Goal: Submit feedback/report problem: Submit feedback/report problem

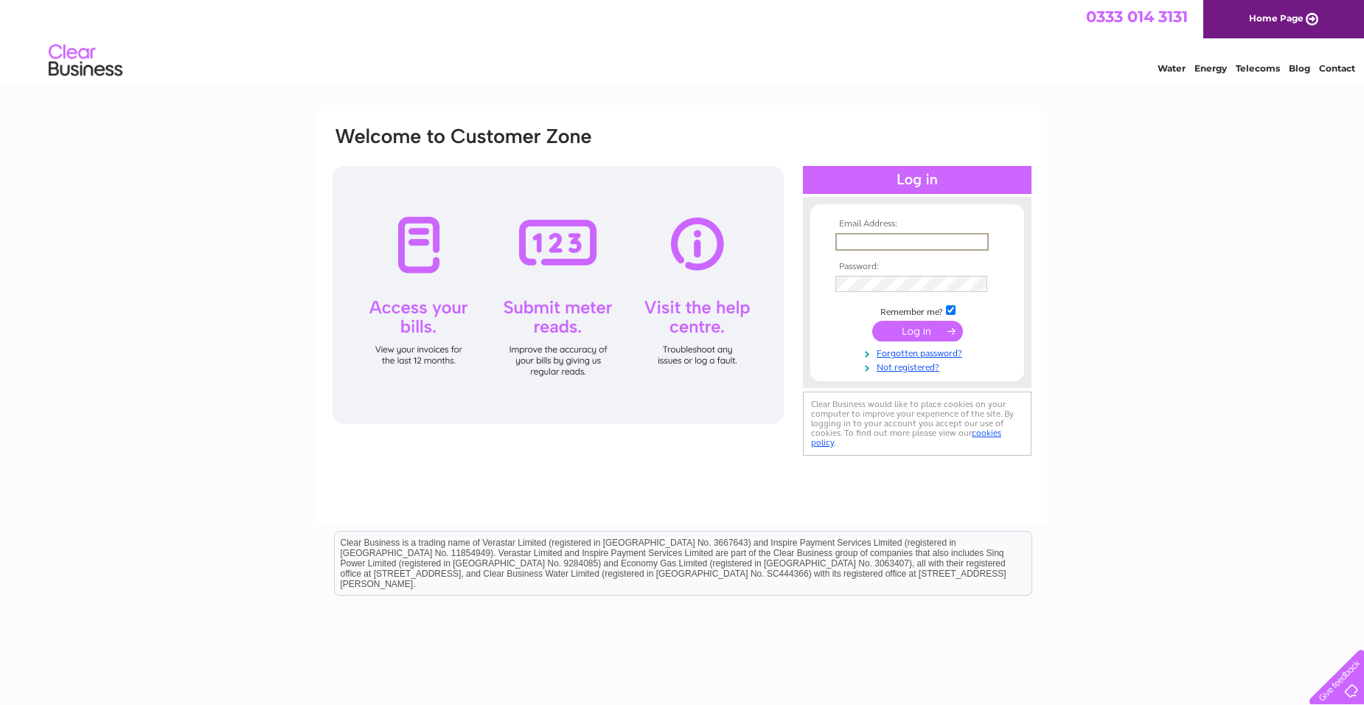
click at [849, 241] on input "text" at bounding box center [911, 242] width 153 height 18
click at [889, 243] on input "br" at bounding box center [911, 242] width 153 height 18
type input "broatchroy@gmail.com"
click at [913, 330] on input "submit" at bounding box center [917, 331] width 91 height 21
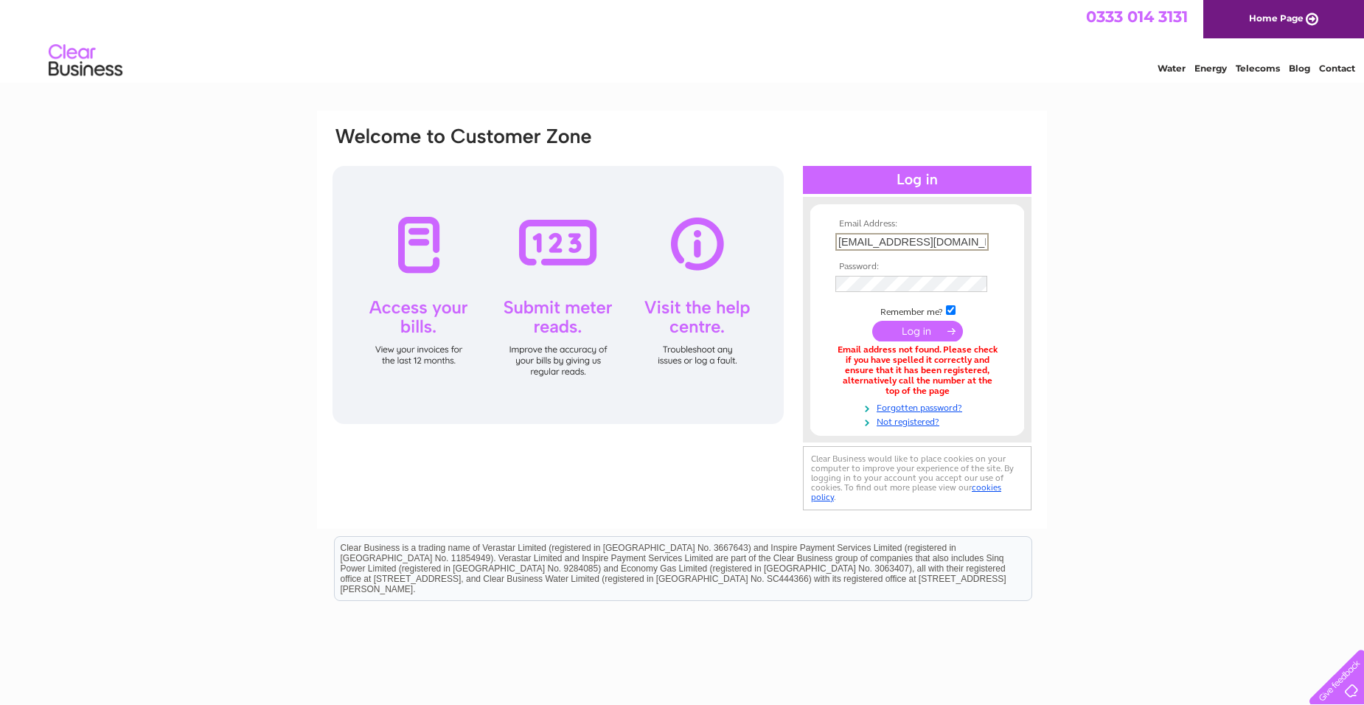
drag, startPoint x: 951, startPoint y: 240, endPoint x: 787, endPoint y: 237, distance: 164.4
click at [784, 231] on div "Email Address: broatchroy@gmail.com Password:" at bounding box center [682, 319] width 702 height 388
type input "roybroatch@supanet.com"
click at [1233, 408] on div "Email Address: roybroatch@supanet.com Password: Forgotten password?" at bounding box center [682, 446] width 1364 height 670
click at [920, 329] on input "submit" at bounding box center [917, 329] width 91 height 21
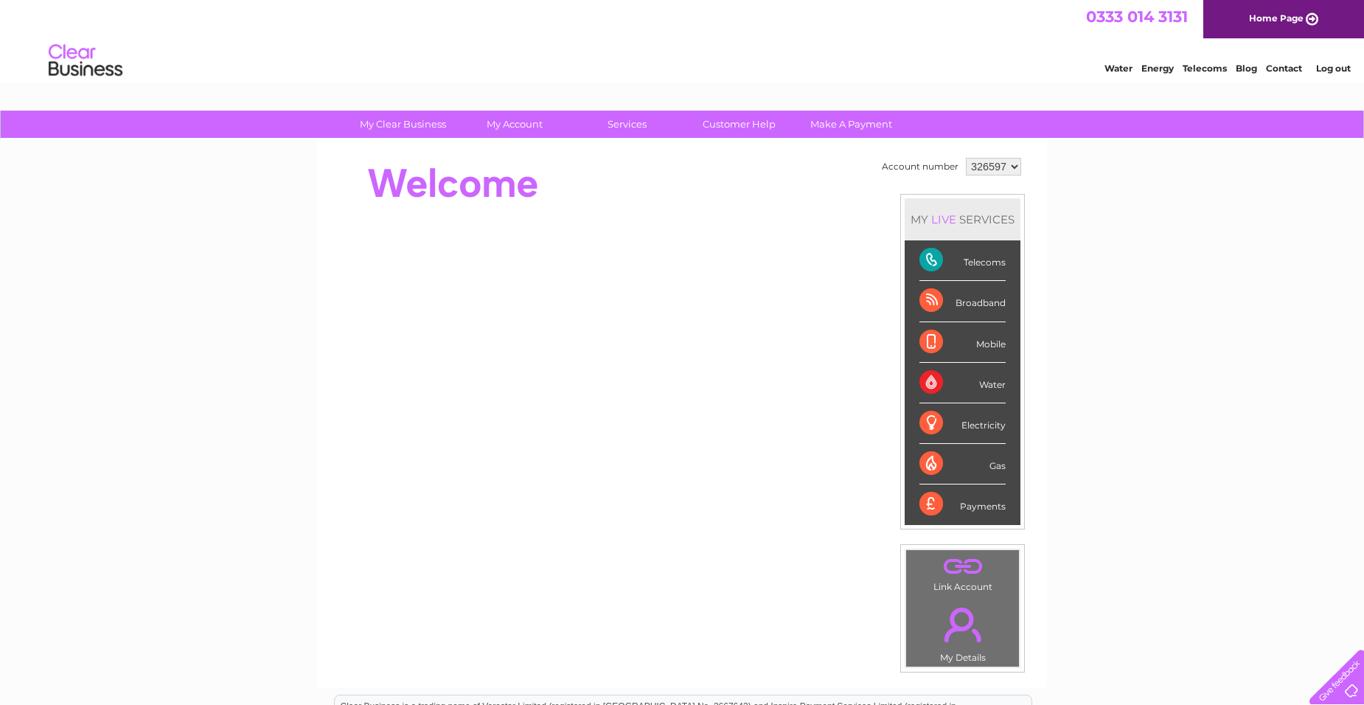
click at [927, 259] on div "Telecoms" at bounding box center [962, 260] width 86 height 41
click at [726, 125] on link "Customer Help" at bounding box center [739, 124] width 122 height 27
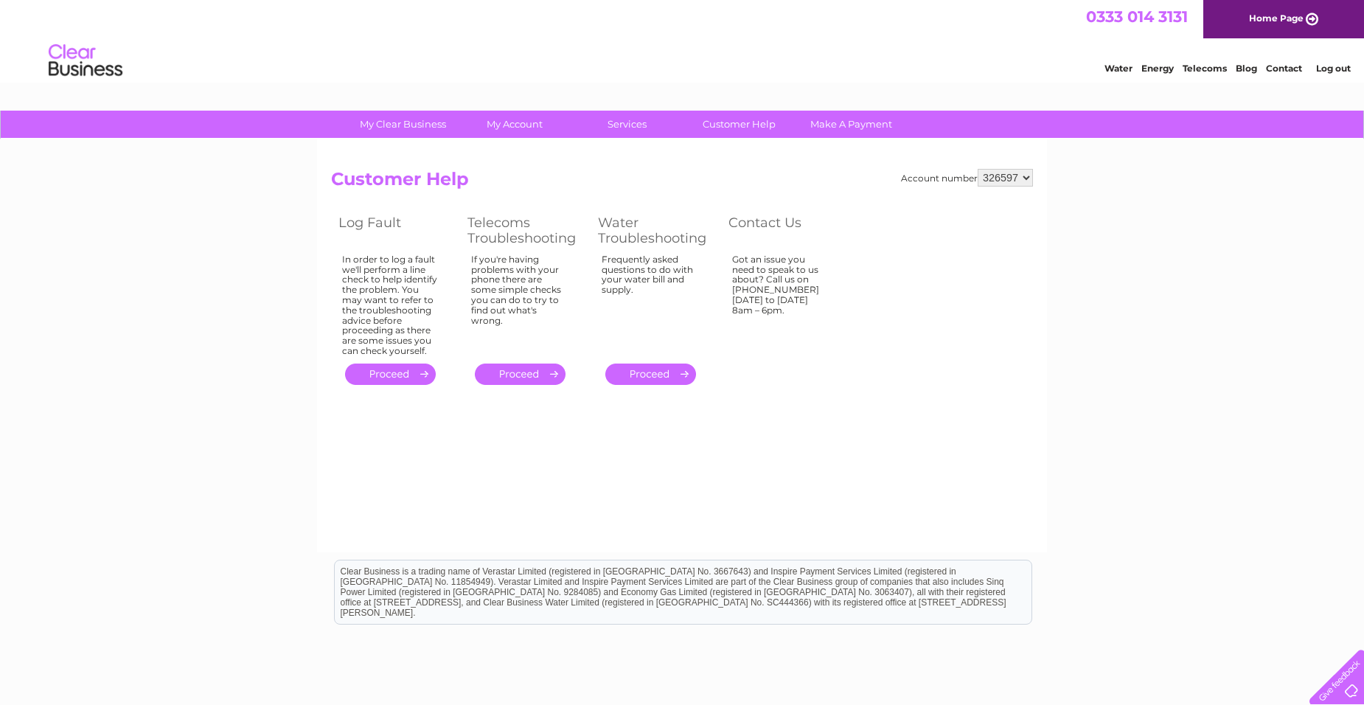
click at [517, 371] on link "." at bounding box center [520, 373] width 91 height 21
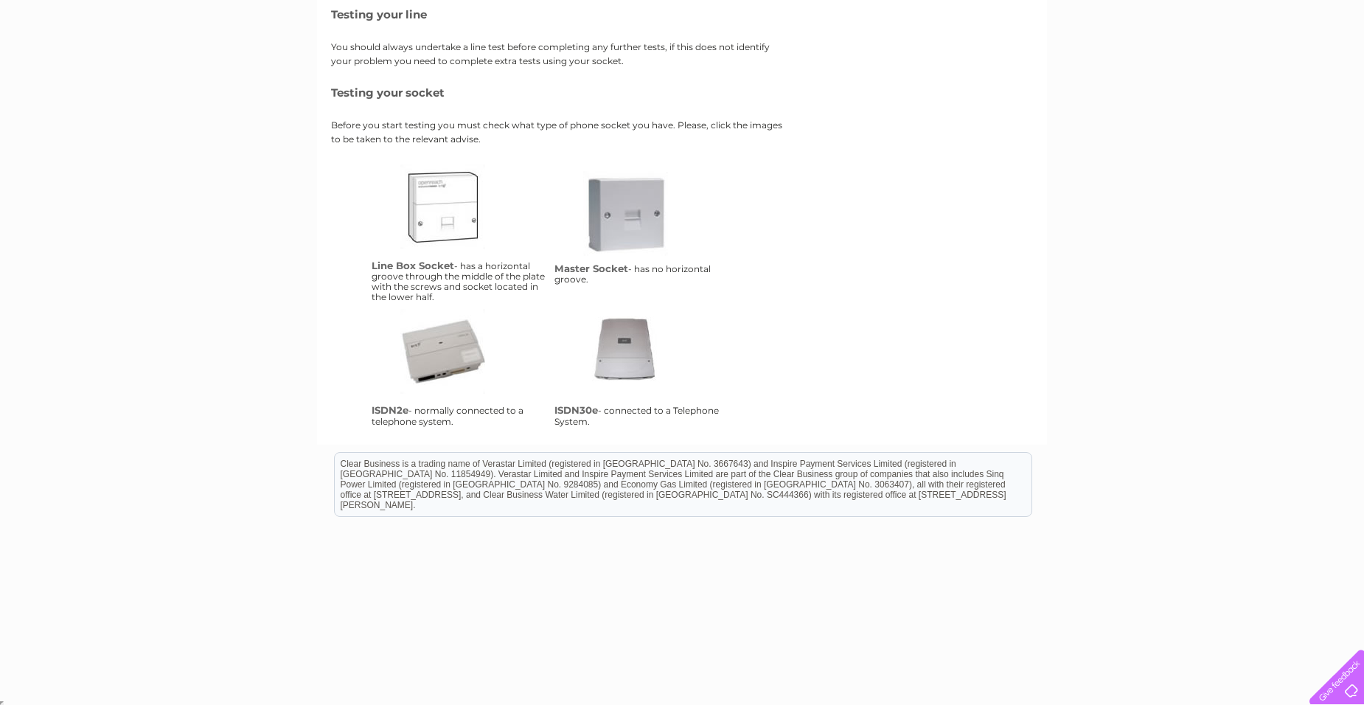
scroll to position [224, 0]
click at [440, 198] on link "lbs" at bounding box center [459, 220] width 118 height 118
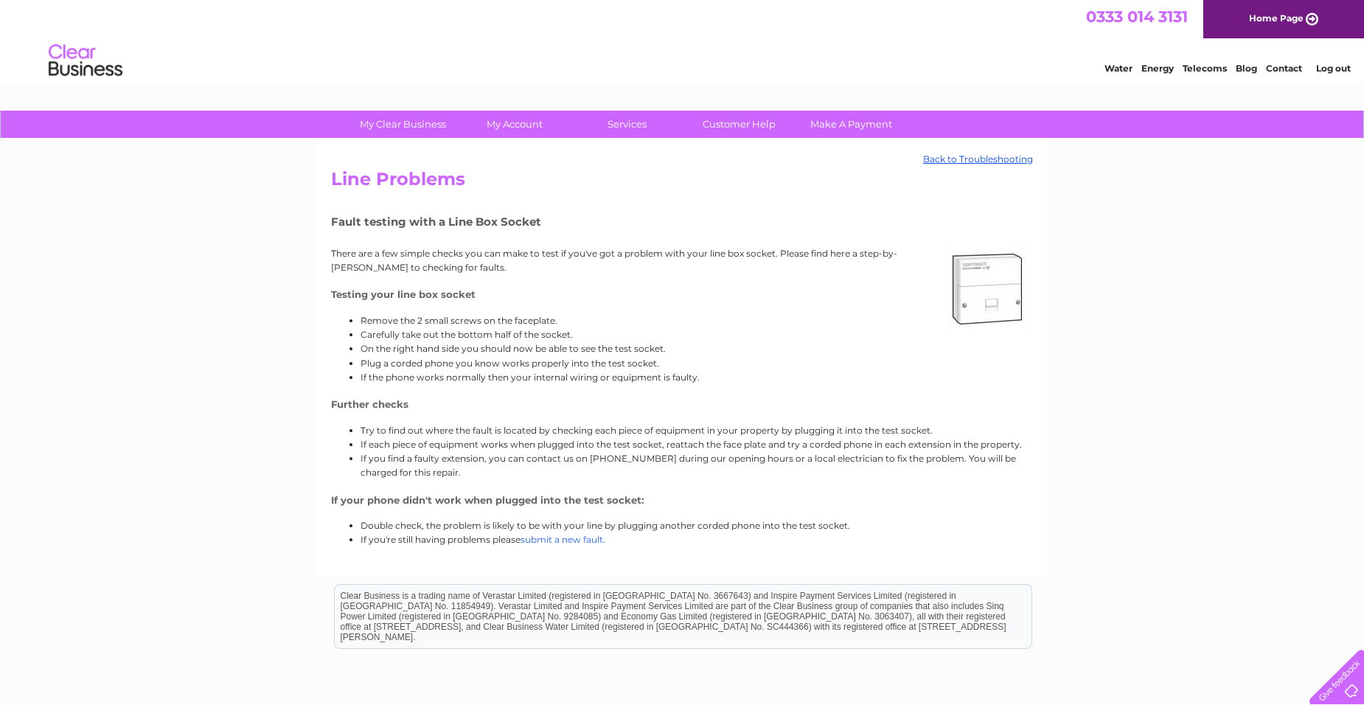
click at [554, 541] on link "submit a new fault." at bounding box center [562, 539] width 85 height 11
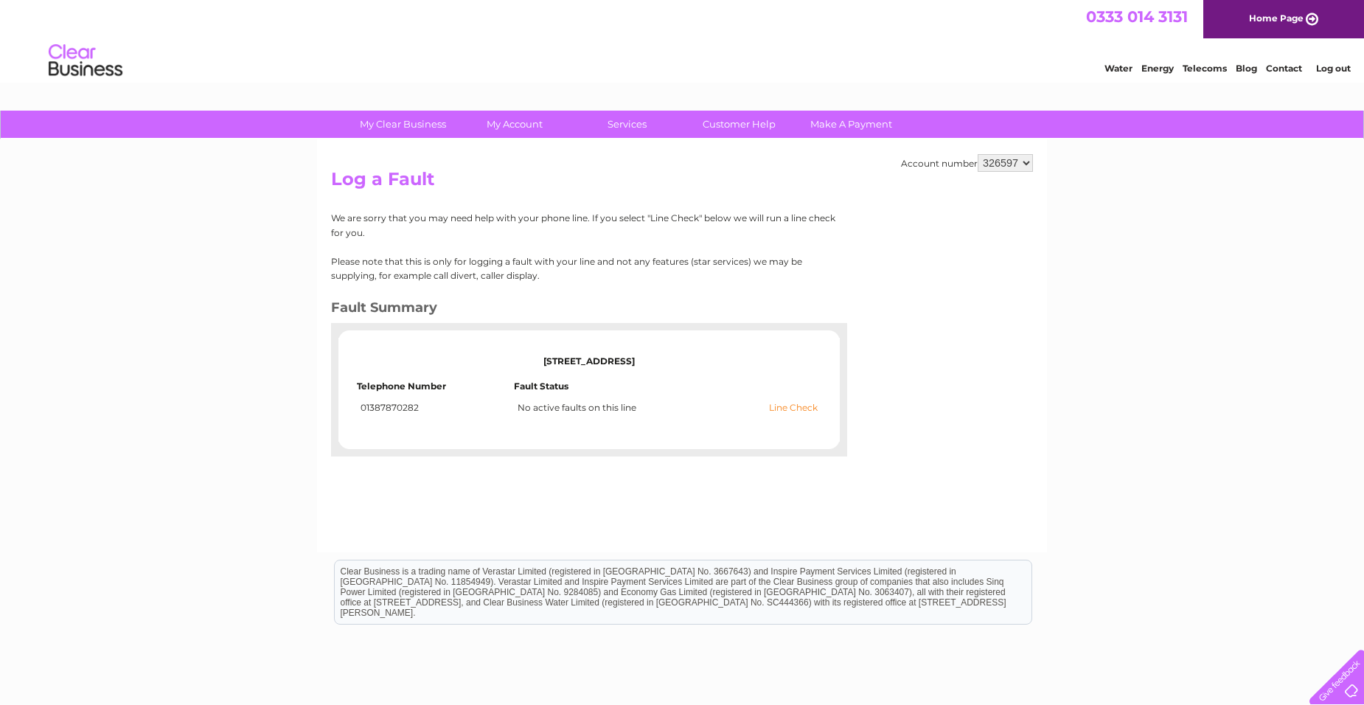
click at [790, 408] on link "Line Check" at bounding box center [793, 407] width 49 height 10
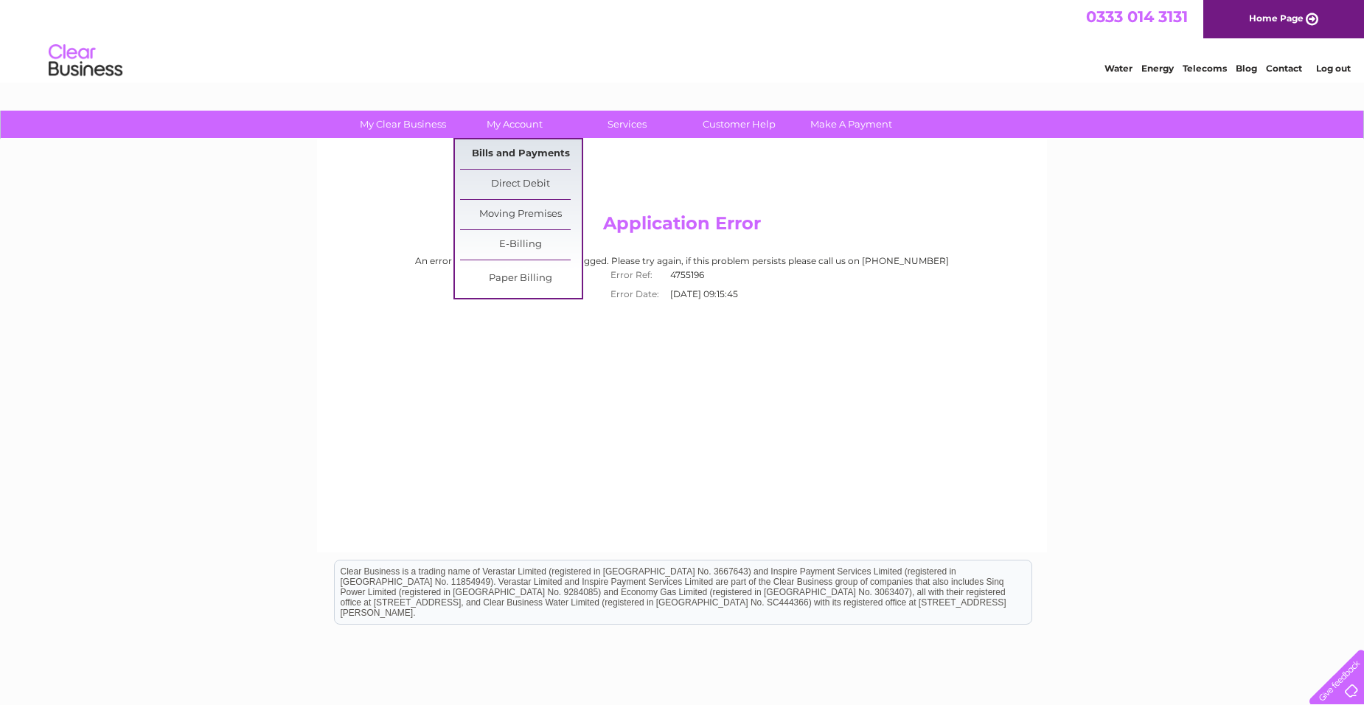
click at [516, 152] on link "Bills and Payments" at bounding box center [521, 153] width 122 height 29
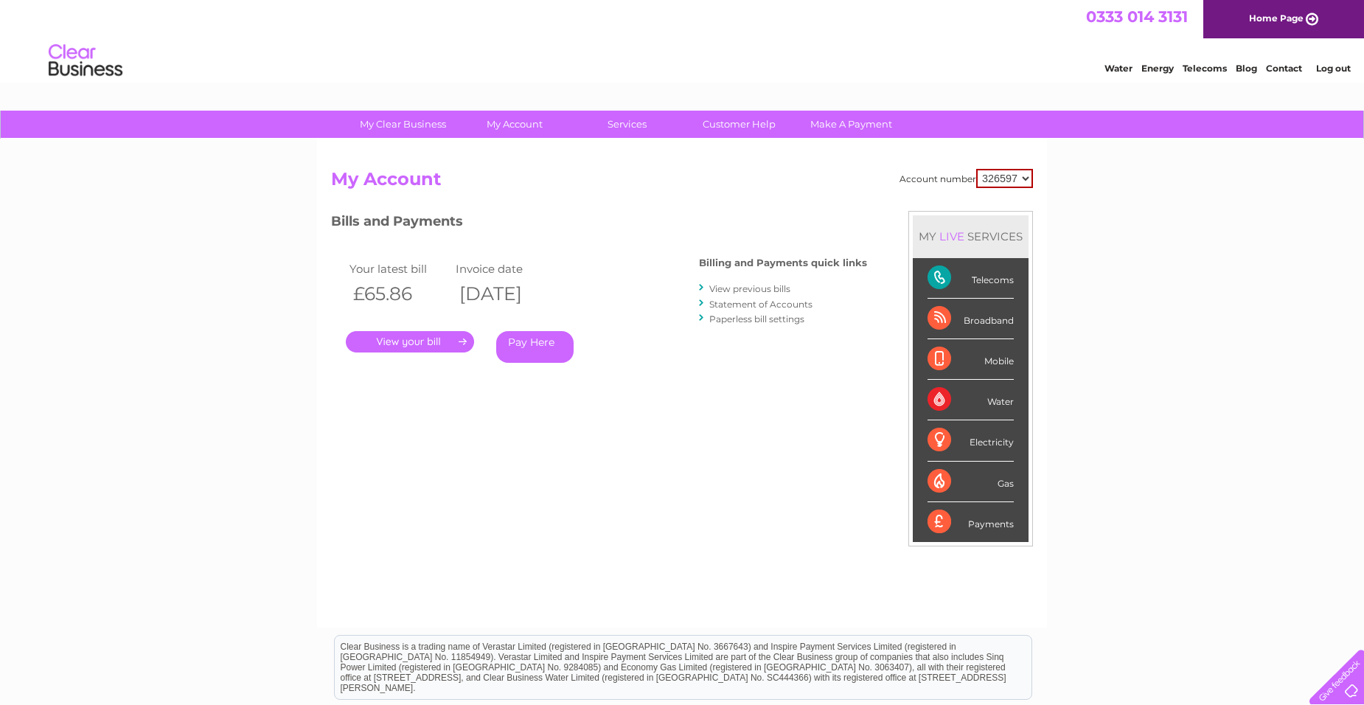
click at [938, 273] on div "Telecoms" at bounding box center [970, 278] width 86 height 41
click at [743, 122] on link "Customer Help" at bounding box center [739, 124] width 122 height 27
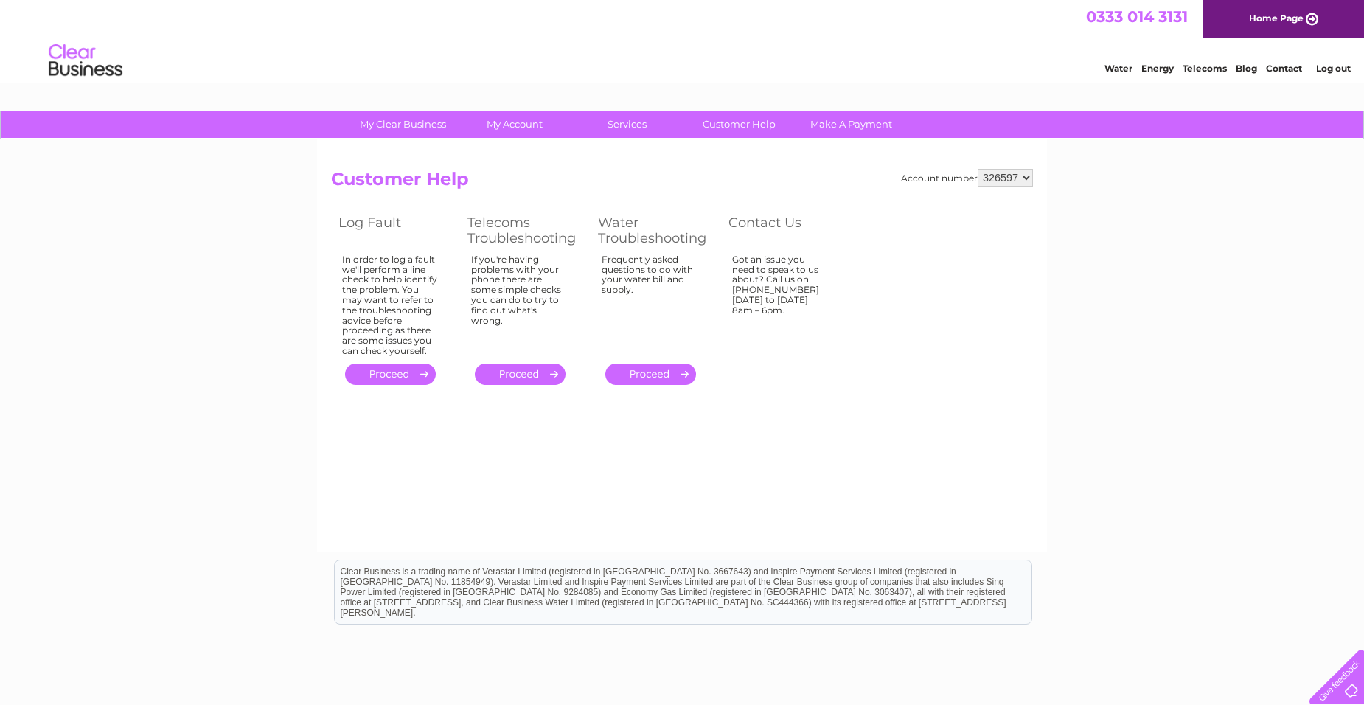
click at [383, 374] on link "." at bounding box center [390, 373] width 91 height 21
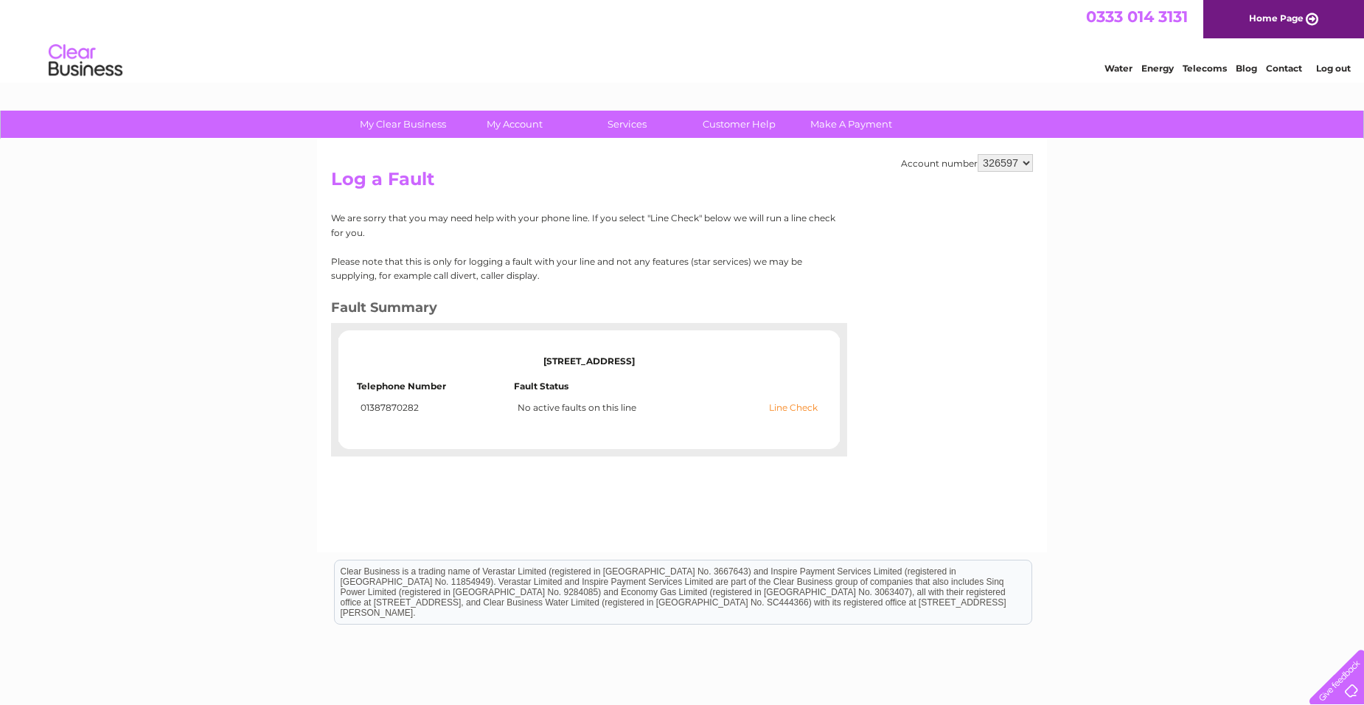
click at [801, 408] on link "Line Check" at bounding box center [793, 407] width 49 height 10
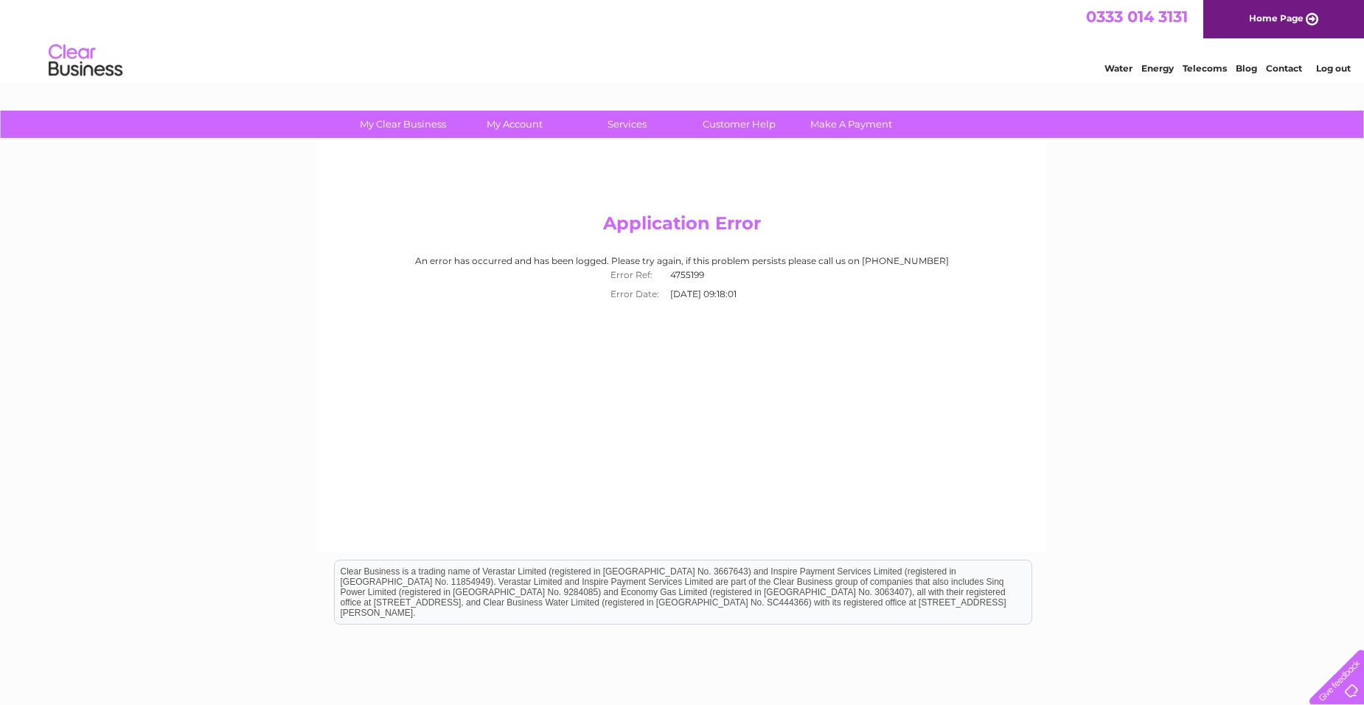
click at [1312, 18] on link "Home Page" at bounding box center [1283, 19] width 161 height 38
